Goal: Task Accomplishment & Management: Use online tool/utility

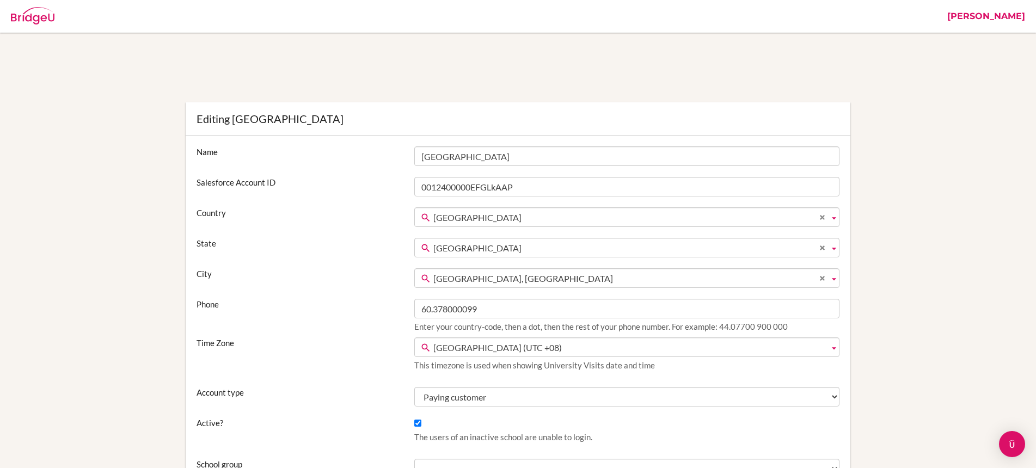
scroll to position [2264, 0]
click at [992, 14] on link "[PERSON_NAME]" at bounding box center [985, 16] width 89 height 33
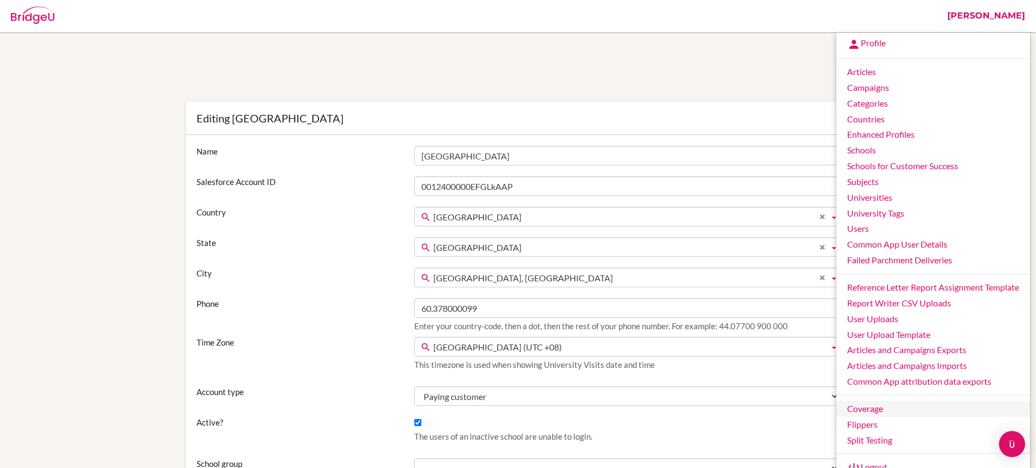
scroll to position [0, 0]
click at [873, 235] on link "Users" at bounding box center [933, 229] width 194 height 16
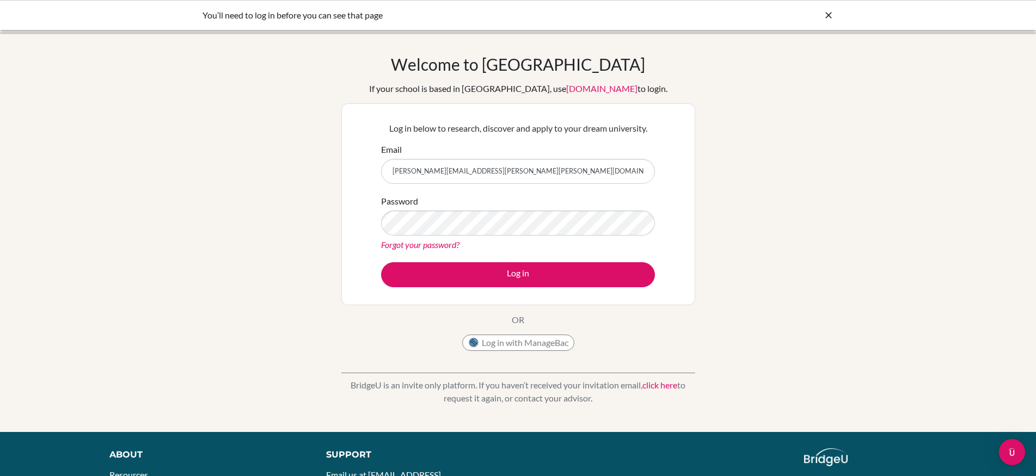
drag, startPoint x: 507, startPoint y: 174, endPoint x: 374, endPoint y: 175, distance: 132.8
click at [374, 175] on div "Log in below to research, discover and apply to your dream university. Email [P…" at bounding box center [517, 204] width 287 height 179
type input "[PERSON_NAME][EMAIL_ADDRESS][PERSON_NAME][DOMAIN_NAME]"
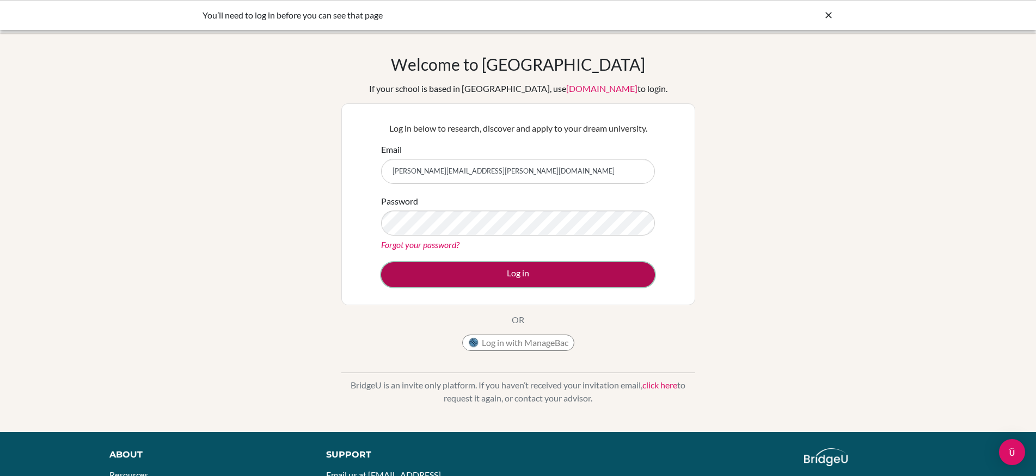
click at [546, 269] on button "Log in" at bounding box center [518, 274] width 274 height 25
